Goal: Task Accomplishment & Management: Use online tool/utility

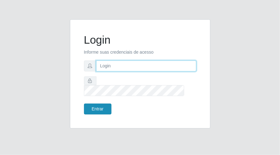
type input "[EMAIL_ADDRESS][DOMAIN_NAME]"
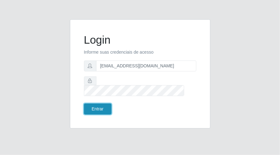
click at [97, 106] on button "Entrar" at bounding box center [97, 109] width 27 height 11
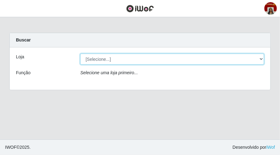
click at [259, 59] on select "[Selecione...] Mar Vermelho - Loja 04" at bounding box center [172, 59] width 184 height 11
select select "251"
click at [80, 54] on select "[Selecione...] Mar Vermelho - Loja 04" at bounding box center [172, 59] width 184 height 11
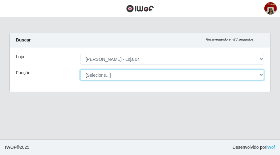
click at [261, 75] on select "[Selecione...] ASG ASG + ASG ++ Auxiliar de Depósito Auxiliar de Depósito + Aux…" at bounding box center [172, 75] width 184 height 11
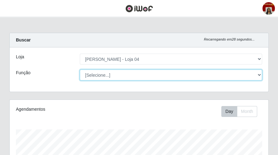
scroll to position [129, 259]
click at [80, 70] on select "[Selecione...] ASG ASG + ASG ++ Auxiliar de Depósito Auxiliar de Depósito + Aux…" at bounding box center [171, 75] width 182 height 11
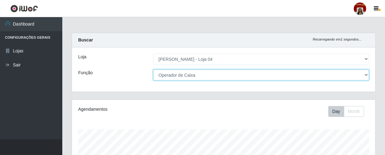
scroll to position [0, 0]
click at [249, 76] on select "[Selecione...] ASG ASG + ASG ++ Auxiliar de Depósito Auxiliar de Depósito + Aux…" at bounding box center [261, 75] width 216 height 11
click at [153, 70] on select "[Selecione...] ASG ASG + ASG ++ Auxiliar de Depósito Auxiliar de Depósito + Aux…" at bounding box center [261, 75] width 216 height 11
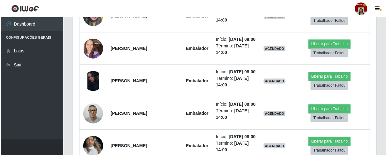
scroll to position [283, 0]
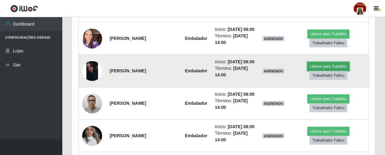
click at [279, 71] on button "Liberar para Trabalho" at bounding box center [329, 66] width 42 height 9
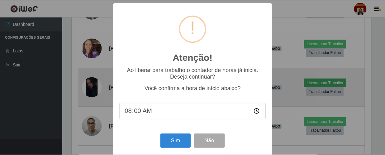
scroll to position [129, 301]
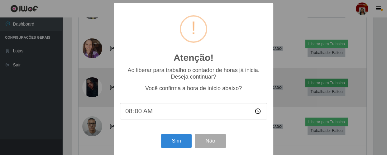
click at [279, 82] on div "Atenção! × Ao liberar para trabalho o contador de horas já inicia. Deseja conti…" at bounding box center [193, 77] width 387 height 155
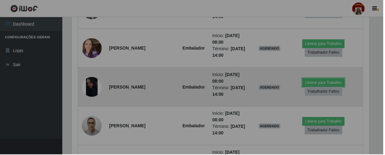
scroll to position [129, 304]
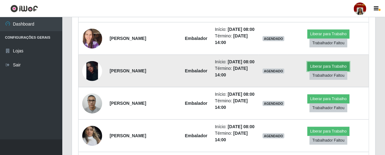
click at [279, 71] on button "Liberar para Trabalho" at bounding box center [329, 66] width 42 height 9
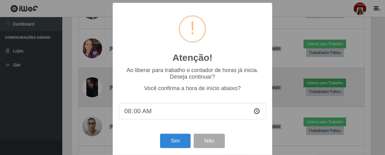
scroll to position [129, 301]
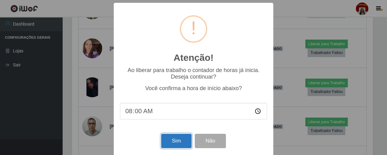
click at [176, 142] on button "Sim" at bounding box center [176, 141] width 30 height 15
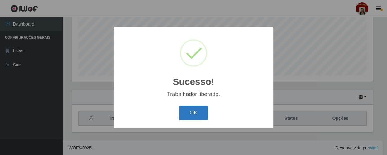
click at [190, 120] on button "OK" at bounding box center [193, 113] width 29 height 15
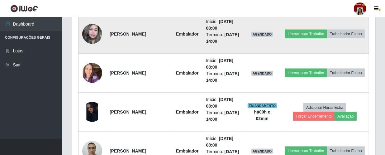
scroll to position [283, 0]
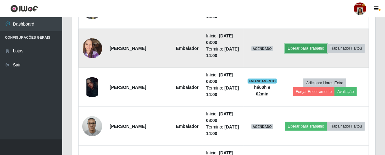
click at [279, 45] on button "Liberar para Trabalho" at bounding box center [306, 48] width 42 height 9
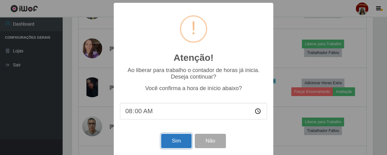
click at [176, 139] on button "Sim" at bounding box center [176, 141] width 30 height 15
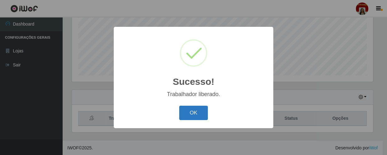
click at [185, 115] on button "OK" at bounding box center [193, 113] width 29 height 15
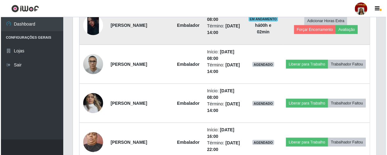
scroll to position [346, 0]
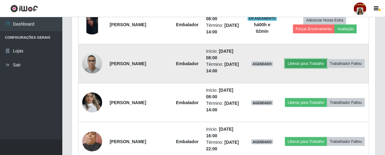
click at [279, 59] on button "Liberar para Trabalho" at bounding box center [306, 63] width 42 height 9
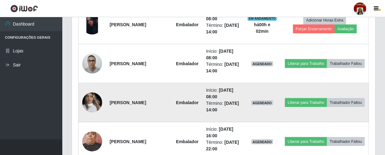
scroll to position [129, 301]
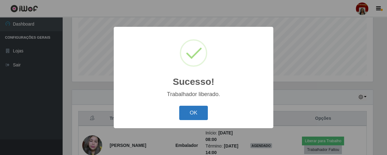
click at [200, 113] on button "OK" at bounding box center [193, 113] width 29 height 15
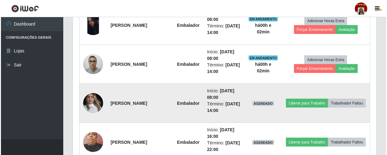
scroll to position [346, 0]
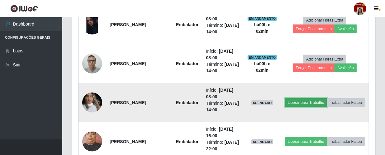
click at [279, 99] on button "Liberar para Trabalho" at bounding box center [306, 102] width 42 height 9
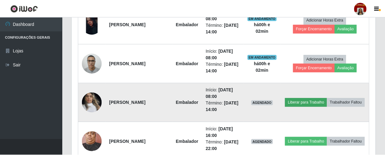
scroll to position [129, 301]
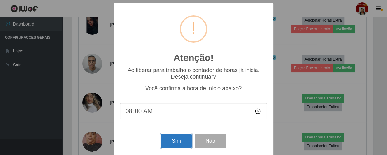
click at [175, 142] on button "Sim" at bounding box center [176, 141] width 30 height 15
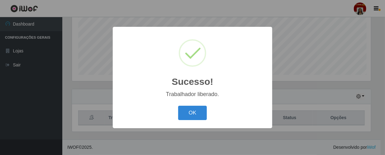
scroll to position [0, 0]
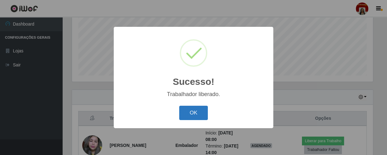
click at [194, 119] on button "OK" at bounding box center [193, 113] width 29 height 15
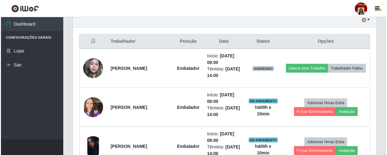
scroll to position [233, 0]
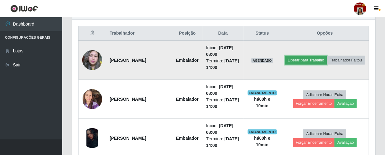
click at [279, 56] on button "Liberar para Trabalho" at bounding box center [306, 60] width 42 height 9
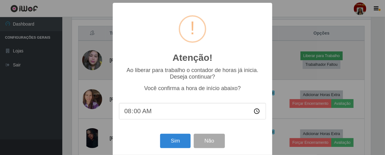
scroll to position [129, 301]
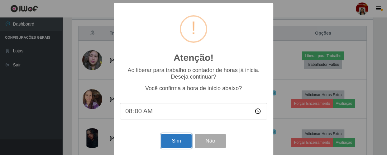
click at [177, 148] on button "Sim" at bounding box center [176, 141] width 30 height 15
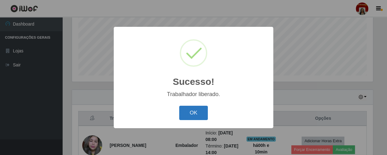
click at [189, 112] on button "OK" at bounding box center [193, 113] width 29 height 15
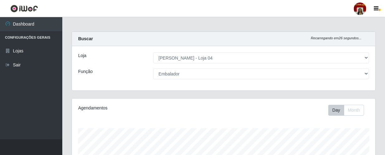
scroll to position [0, 0]
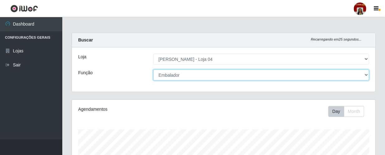
click at [279, 75] on select "[Selecione...] ASG ASG + ASG ++ Auxiliar de Depósito Auxiliar de Depósito + Aux…" at bounding box center [261, 75] width 216 height 11
select select "22"
click at [153, 70] on select "[Selecione...] ASG ASG + ASG ++ Auxiliar de Depósito Auxiliar de Depósito + Aux…" at bounding box center [261, 75] width 216 height 11
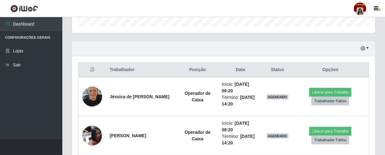
scroll to position [198, 0]
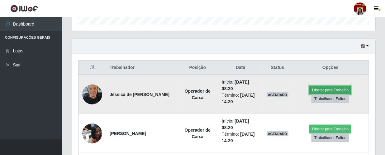
click at [279, 90] on button "Liberar para Trabalho" at bounding box center [331, 90] width 42 height 9
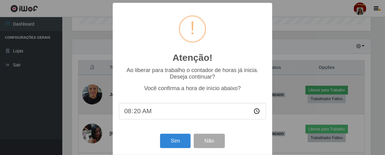
scroll to position [129, 301]
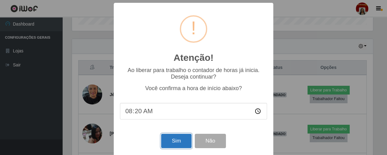
click at [165, 147] on button "Sim" at bounding box center [176, 141] width 30 height 15
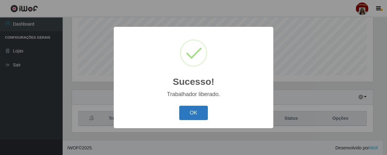
click at [195, 108] on button "OK" at bounding box center [193, 113] width 29 height 15
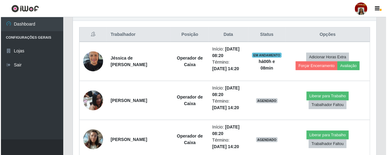
scroll to position [233, 0]
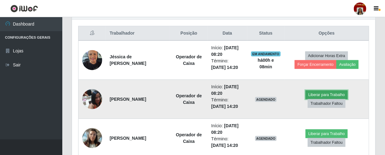
click at [279, 94] on button "Liberar para Trabalho" at bounding box center [327, 94] width 42 height 9
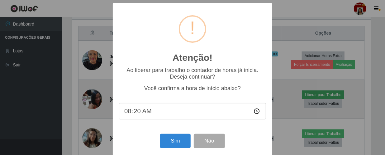
scroll to position [129, 301]
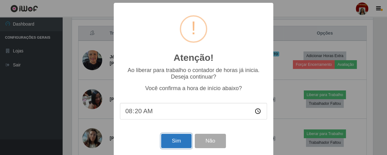
click at [163, 142] on button "Sim" at bounding box center [176, 141] width 30 height 15
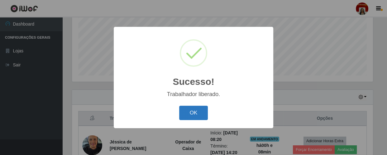
click at [196, 110] on button "OK" at bounding box center [193, 113] width 29 height 15
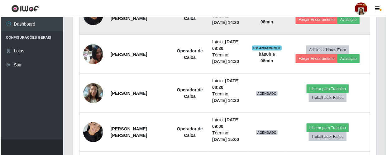
scroll to position [289, 0]
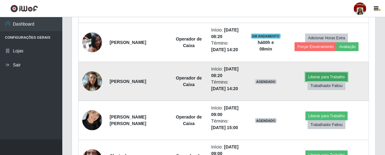
click at [279, 76] on button "Liberar para Trabalho" at bounding box center [327, 77] width 42 height 9
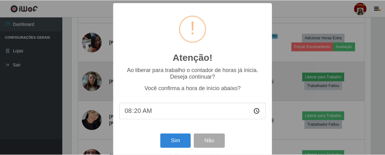
scroll to position [129, 301]
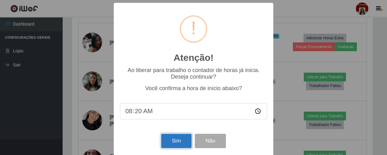
click at [177, 140] on button "Sim" at bounding box center [176, 141] width 30 height 15
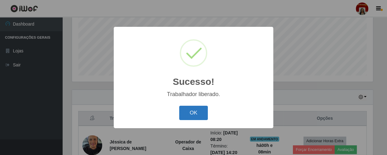
click at [199, 114] on button "OK" at bounding box center [193, 113] width 29 height 15
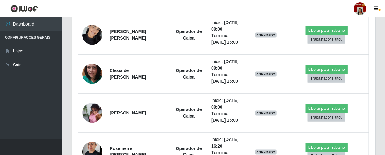
scroll to position [374, 0]
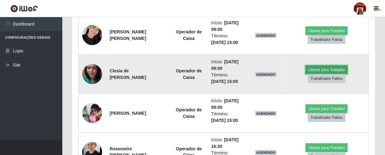
click at [279, 70] on button "Liberar para Trabalho" at bounding box center [327, 69] width 42 height 9
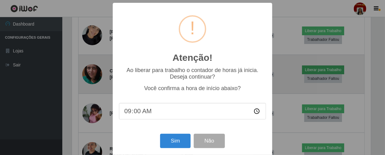
scroll to position [129, 301]
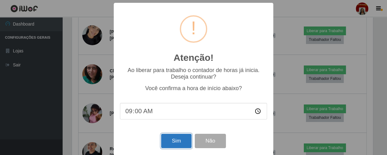
click at [168, 140] on button "Sim" at bounding box center [176, 141] width 30 height 15
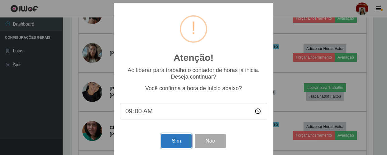
click at [174, 142] on button "Sim" at bounding box center [176, 141] width 30 height 15
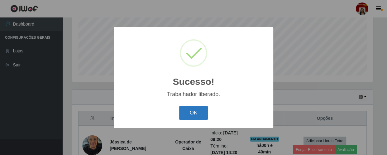
click at [202, 115] on button "OK" at bounding box center [193, 113] width 29 height 15
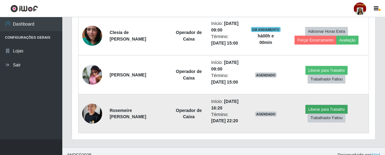
scroll to position [420, 0]
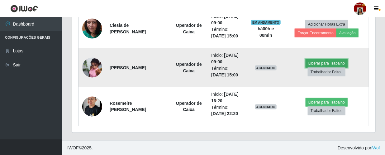
click at [279, 65] on button "Liberar para Trabalho" at bounding box center [327, 63] width 42 height 9
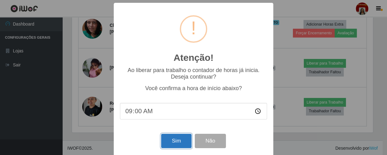
click at [167, 144] on button "Sim" at bounding box center [176, 141] width 30 height 15
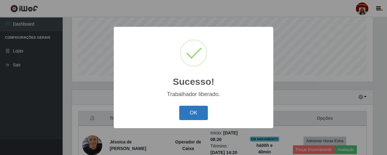
click at [188, 113] on button "OK" at bounding box center [193, 113] width 29 height 15
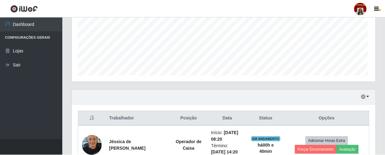
scroll to position [129, 304]
